Goal: Navigation & Orientation: Find specific page/section

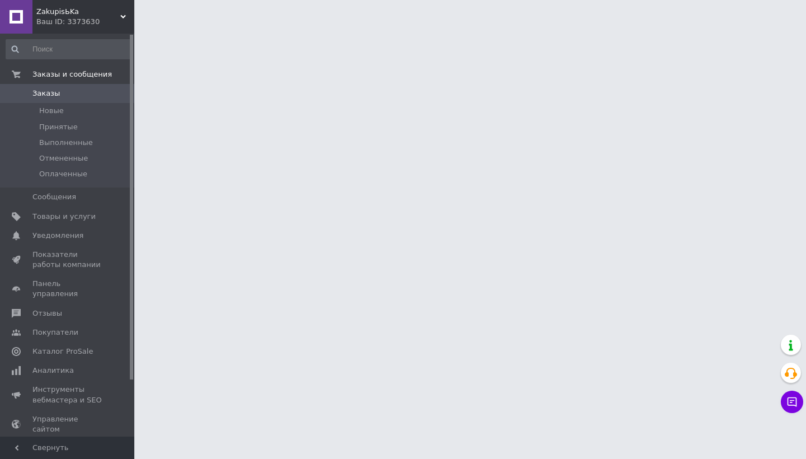
click at [57, 17] on div "Ваш ID: 3373630" at bounding box center [85, 22] width 98 height 10
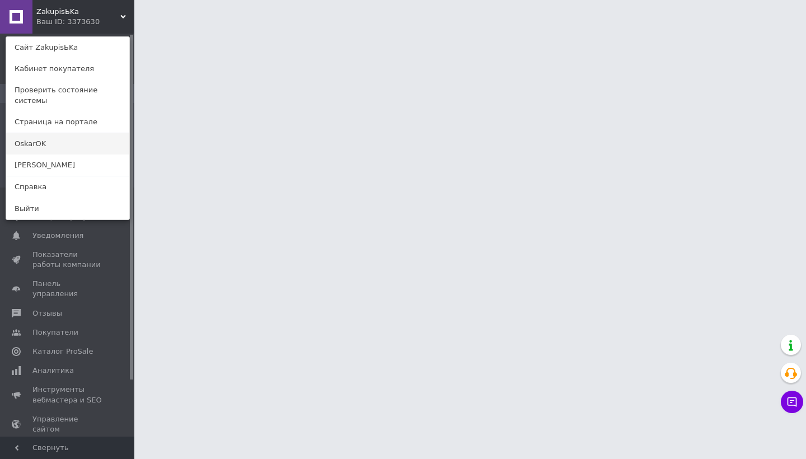
click at [47, 133] on link "OskarOK" at bounding box center [67, 143] width 123 height 21
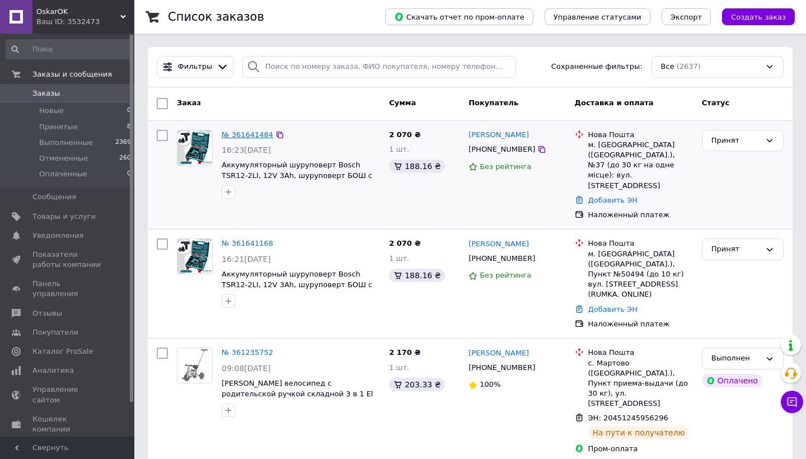
click at [244, 135] on link "№ 361641484" at bounding box center [248, 134] width 52 height 8
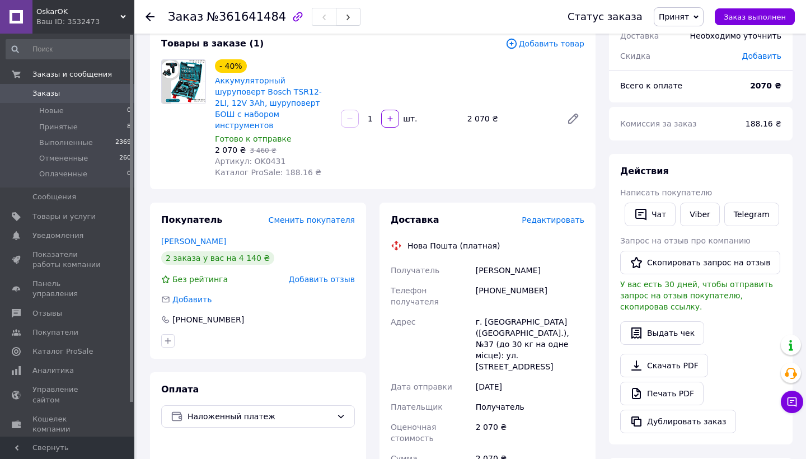
scroll to position [154, 0]
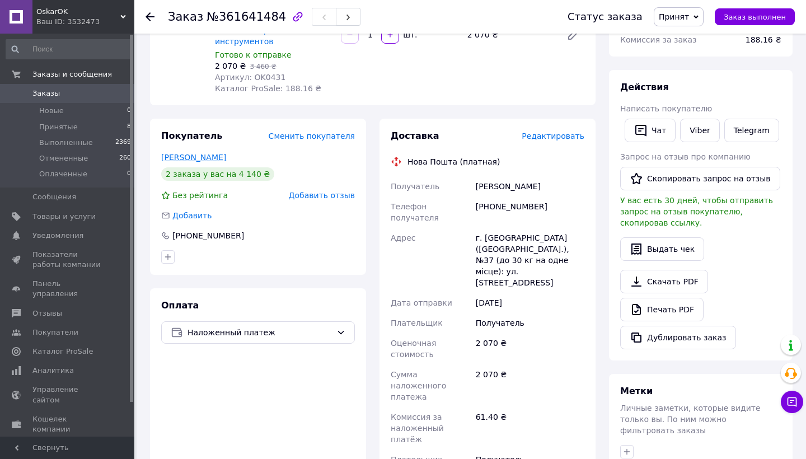
click at [195, 153] on link "Оверчук Олександр" at bounding box center [193, 157] width 65 height 9
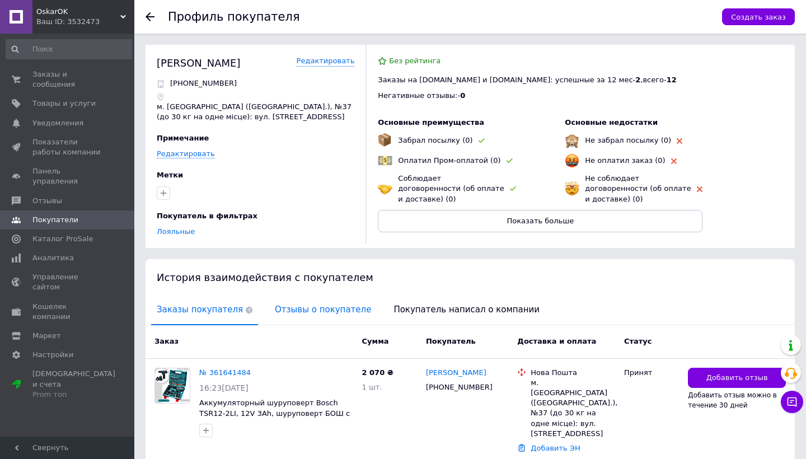
click at [311, 310] on span "Отзывы о покупателе" at bounding box center [322, 310] width 107 height 29
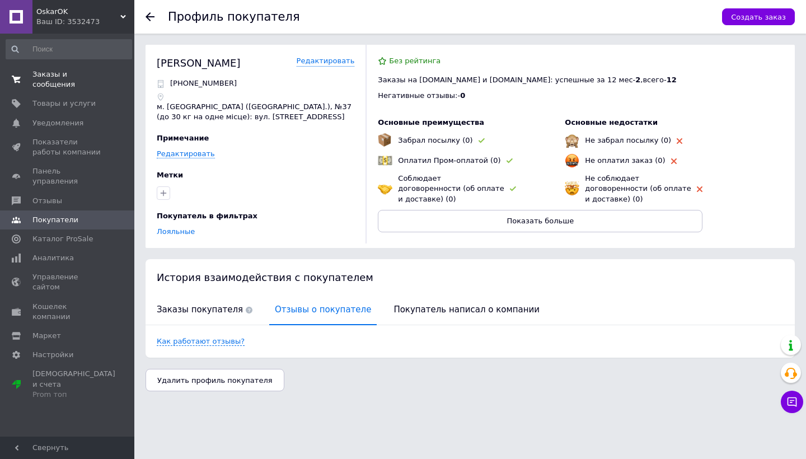
click at [49, 71] on span "Заказы и сообщения" at bounding box center [67, 79] width 71 height 20
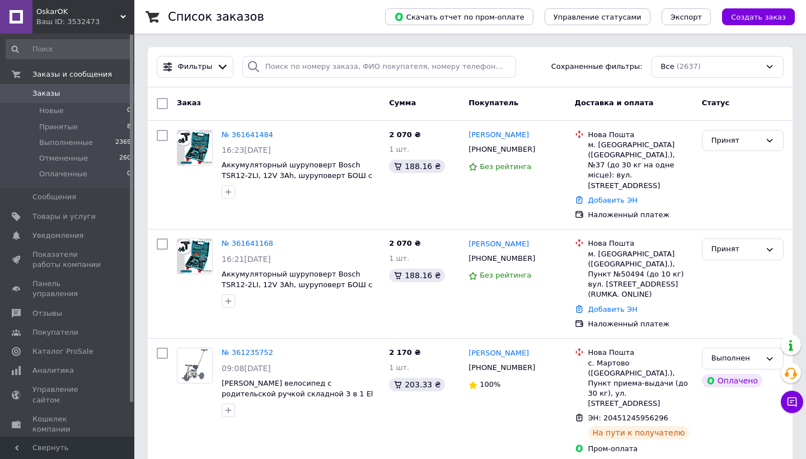
click at [59, 15] on span "OskarOK" at bounding box center [78, 12] width 84 height 10
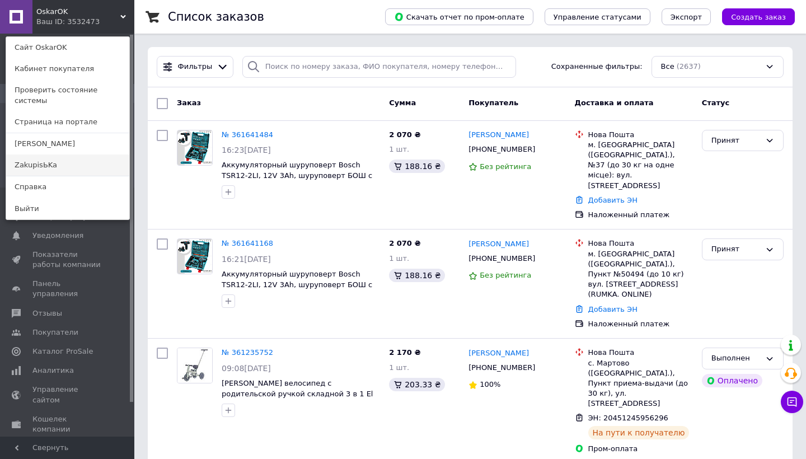
click at [42, 159] on link "ZakupisЬKa" at bounding box center [67, 165] width 123 height 21
